Goal: Information Seeking & Learning: Find specific fact

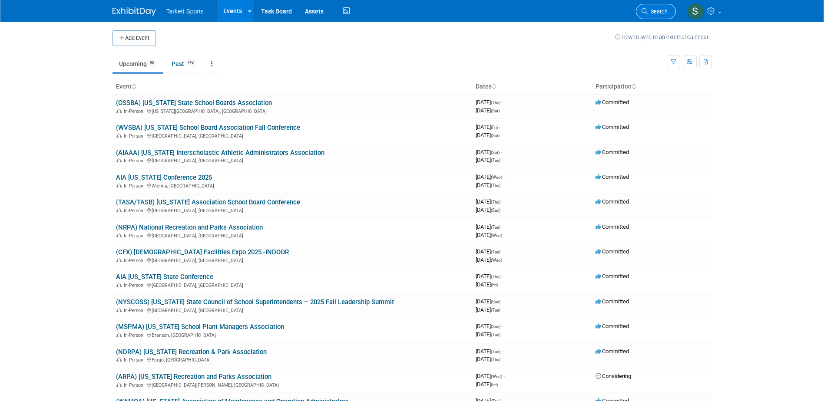
click at [654, 7] on link "Search" at bounding box center [656, 11] width 40 height 15
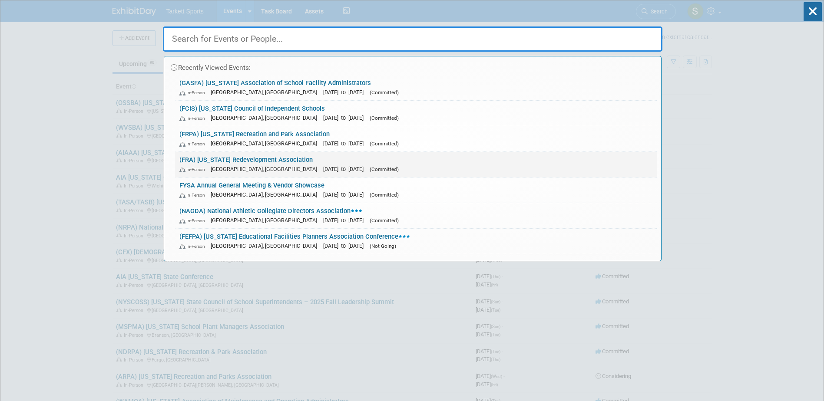
click at [259, 159] on link "(FRA) [US_STATE] Redevelopment Association In-Person [GEOGRAPHIC_DATA], [GEOGRA…" at bounding box center [416, 164] width 482 height 25
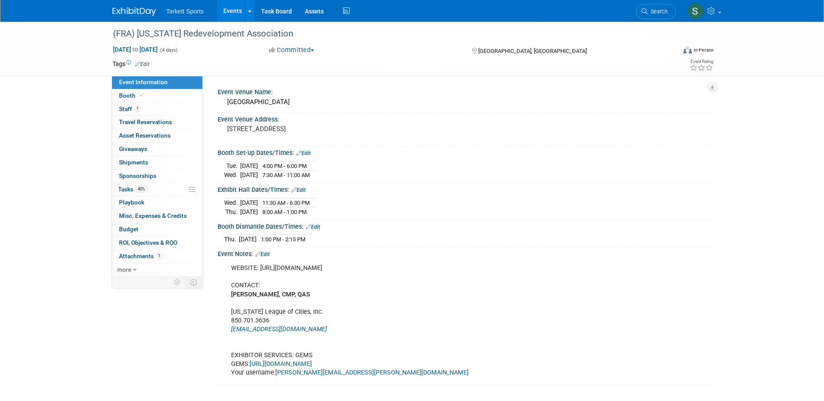
drag, startPoint x: 411, startPoint y: 268, endPoint x: 260, endPoint y: 266, distance: 150.7
click at [260, 266] on div "WEBSITE: https://redevelopment.net/2023-annual-conference/ CONTACT: Meredith Mo…" at bounding box center [420, 321] width 391 height 122
copy div "https://redevelopment.net/2023-annual-conference/"
